Goal: Transaction & Acquisition: Purchase product/service

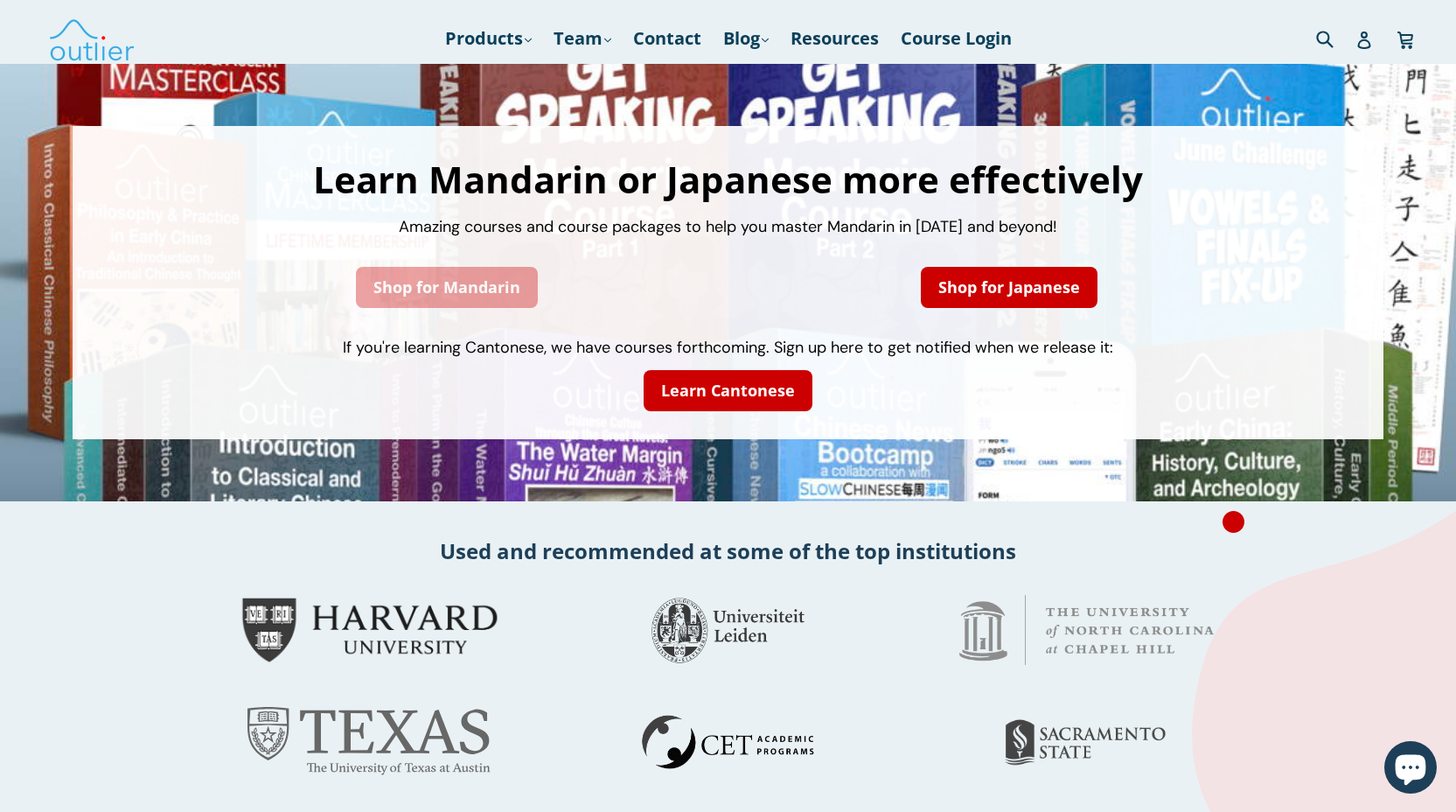
click at [454, 296] on link "Shop for Mandarin" at bounding box center [447, 286] width 182 height 41
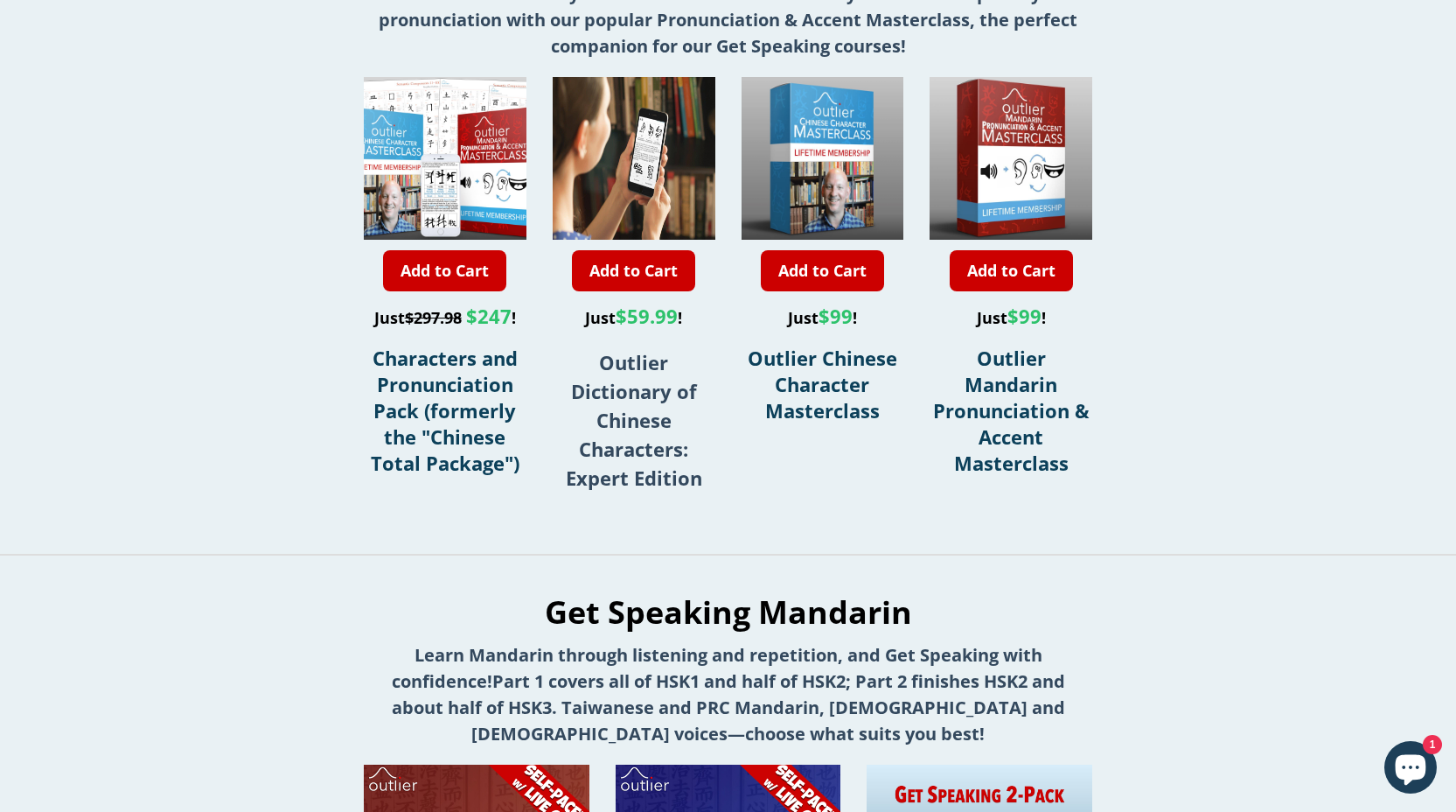
scroll to position [576, 0]
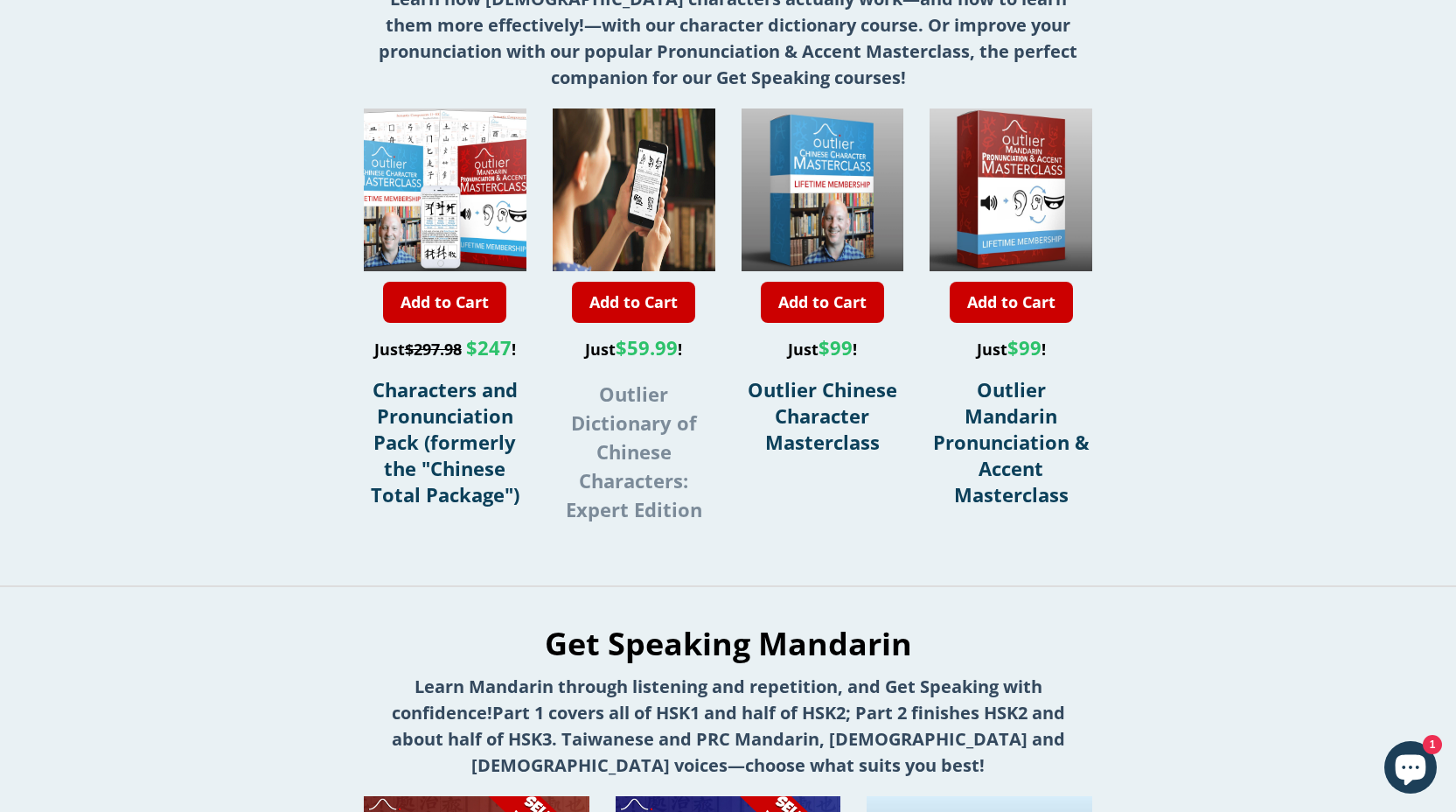
click at [631, 432] on strong "Outlier Dictionary of Chinese Characters: Expert Edition" at bounding box center [635, 451] width 137 height 141
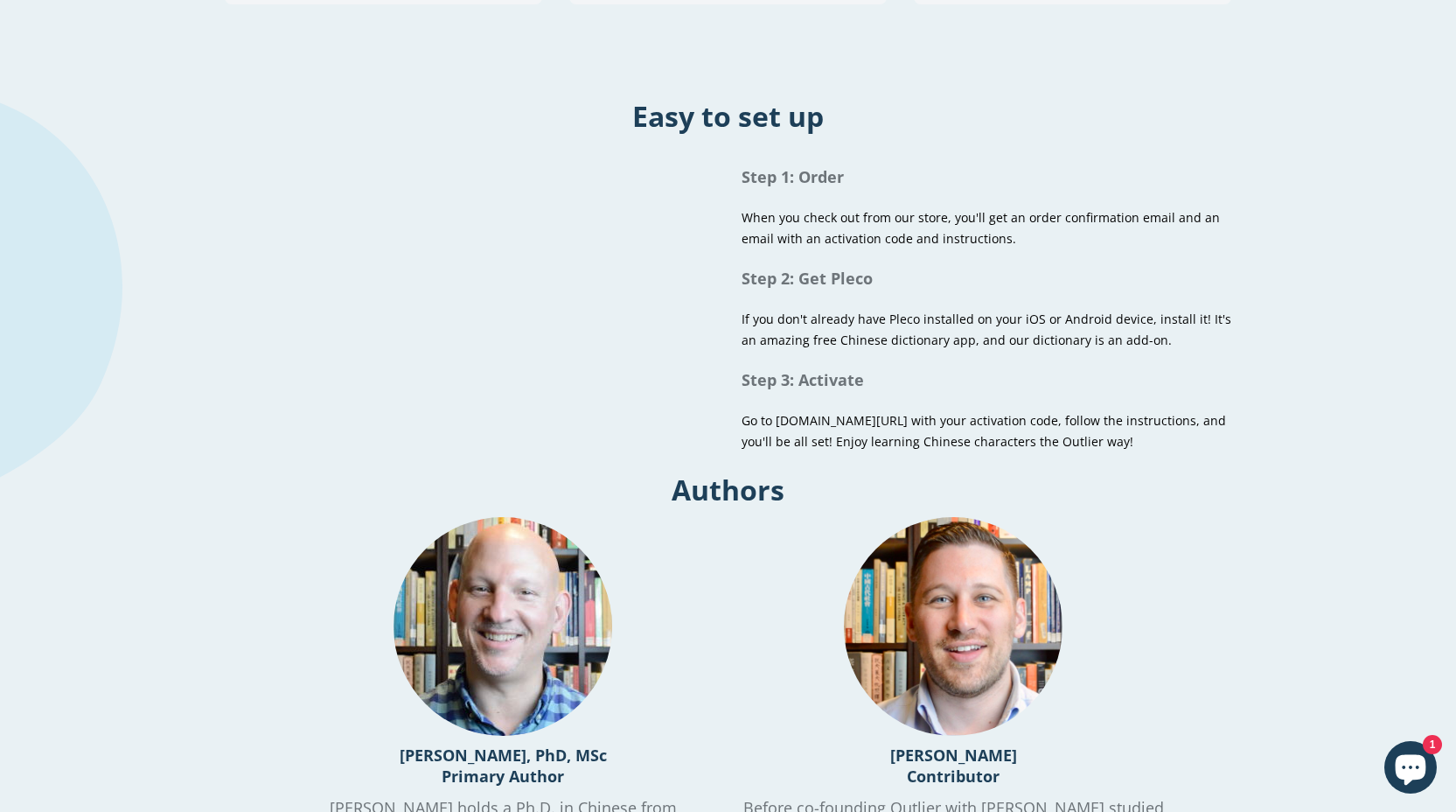
scroll to position [28, 0]
